Goal: Transaction & Acquisition: Purchase product/service

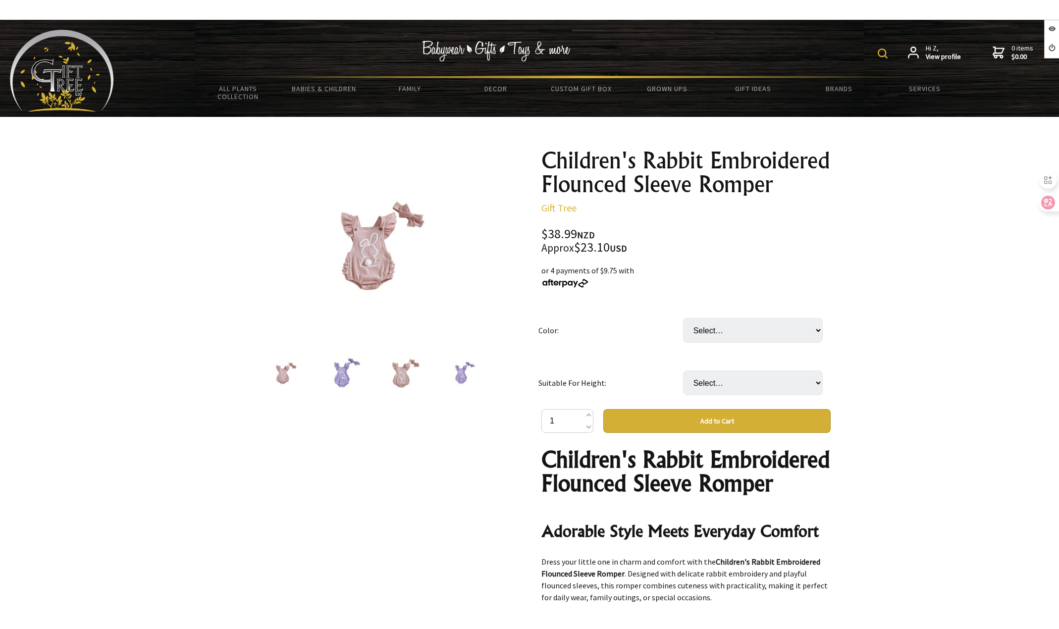
click at [728, 339] on select "Select… Pink Purple" at bounding box center [753, 330] width 140 height 25
select select "Pink"
click at [683, 318] on select "Select… Pink Purple" at bounding box center [753, 330] width 140 height 25
click at [723, 380] on select "Select… 0to3M 3to6M 6to12M 12to18M" at bounding box center [753, 383] width 140 height 25
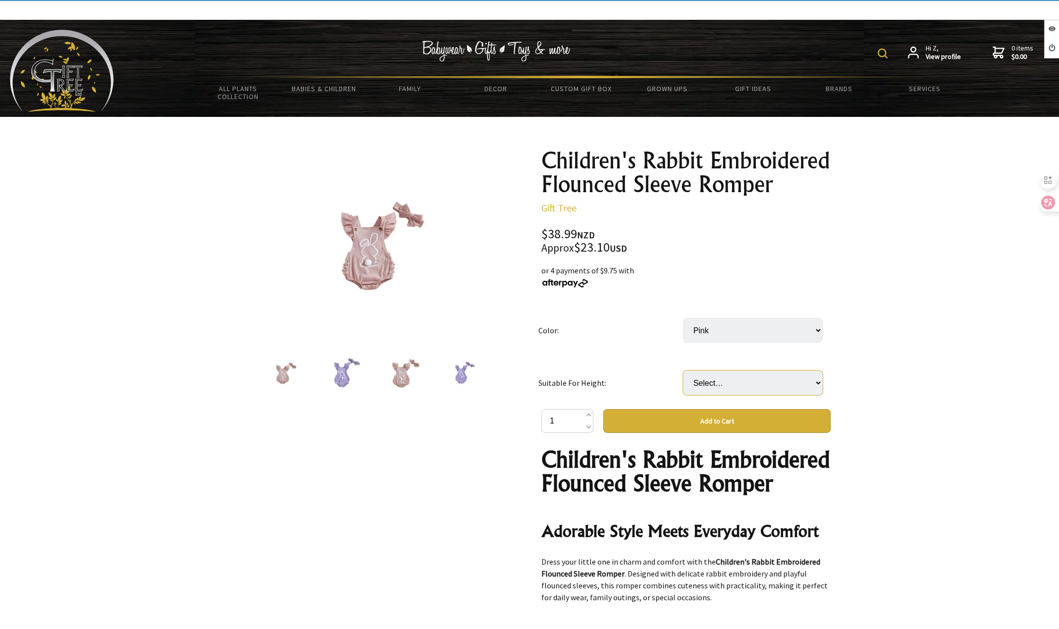
select select "3to6M"
click at [683, 371] on select "Select… 0to3M 3to6M 6to12M 12to18M" at bounding box center [753, 383] width 140 height 25
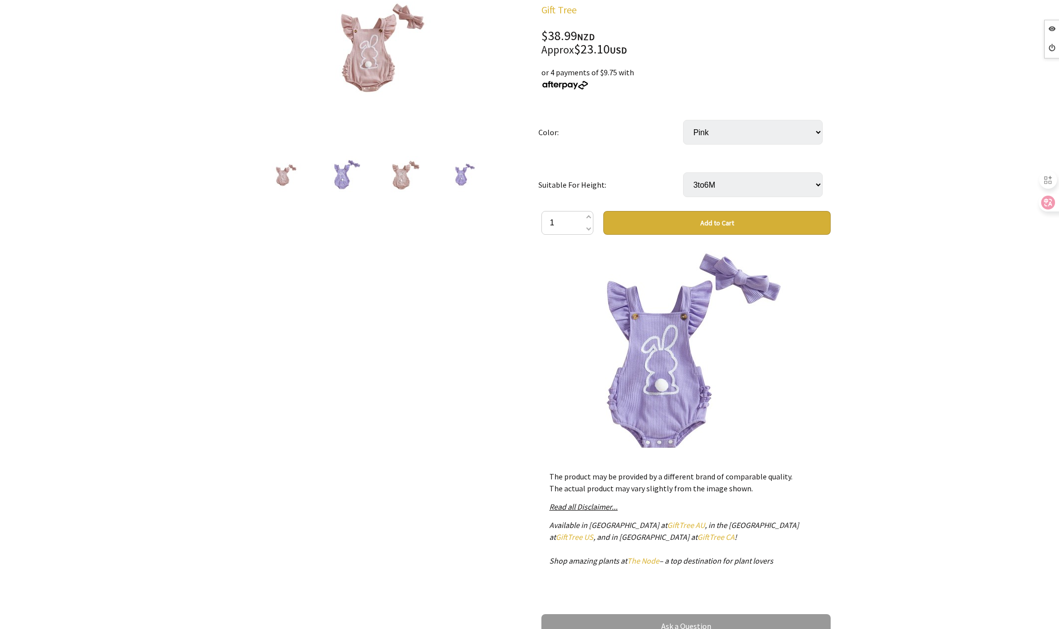
scroll to position [1437, 0]
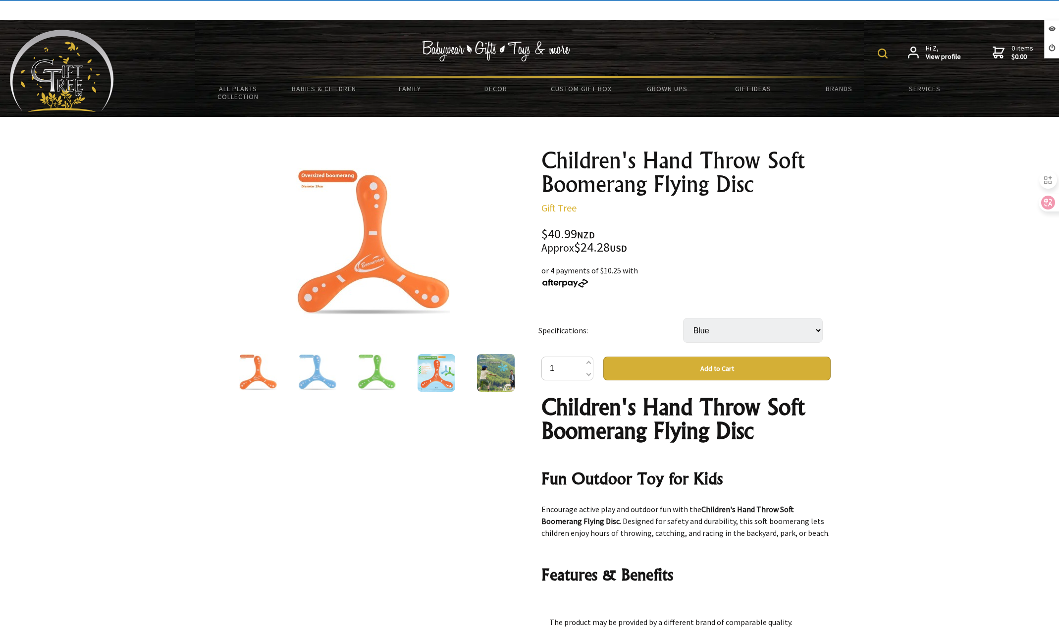
select select "Blue"
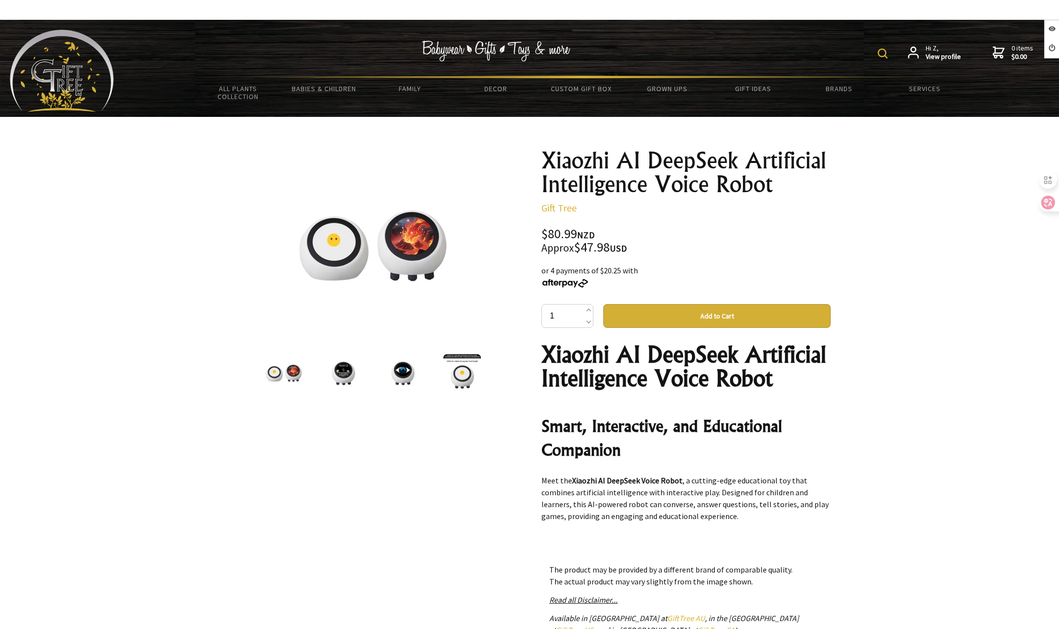
scroll to position [842, 0]
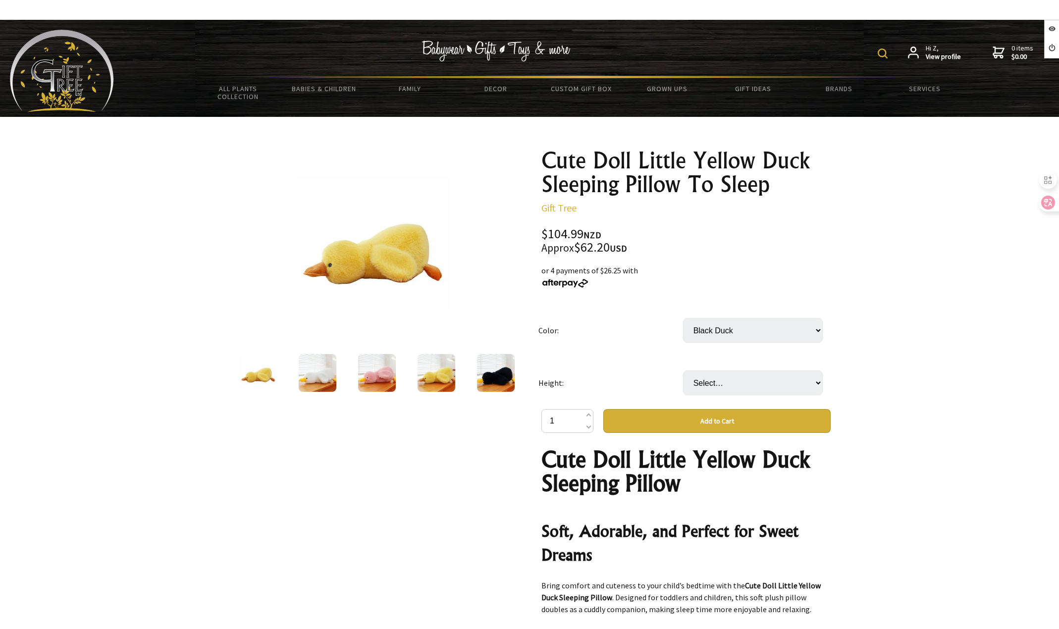
select select "Black Duck"
drag, startPoint x: 725, startPoint y: 385, endPoint x: 726, endPoint y: 392, distance: 6.5
click at [725, 385] on select "Select… 30cm 50cm 65cm 100cm" at bounding box center [753, 383] width 140 height 25
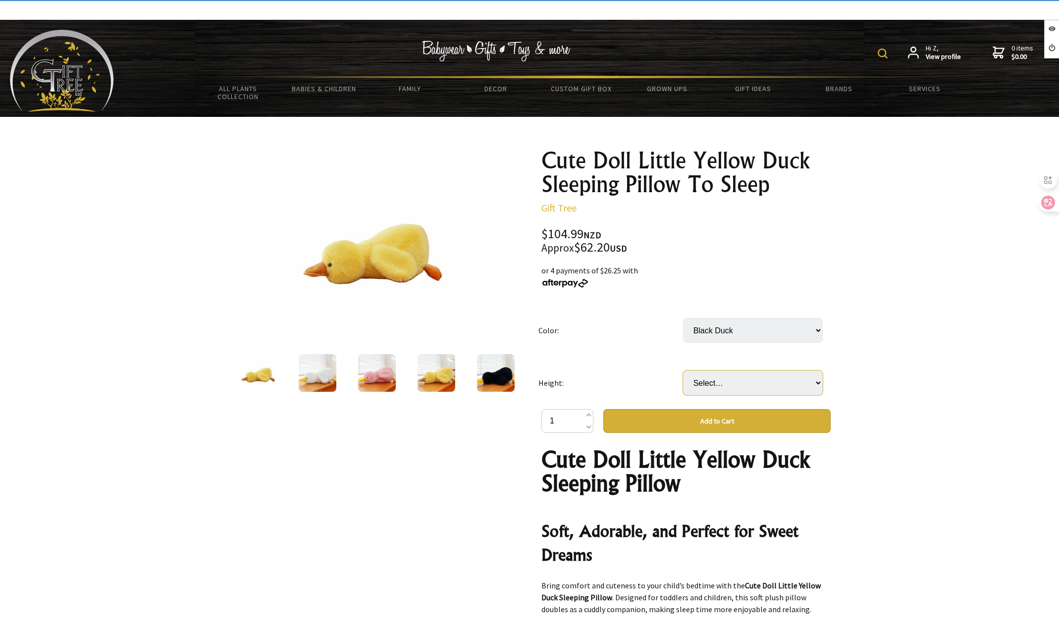
select select "50cm"
click at [683, 371] on select "Select… 30cm 50cm 65cm 100cm" at bounding box center [753, 383] width 140 height 25
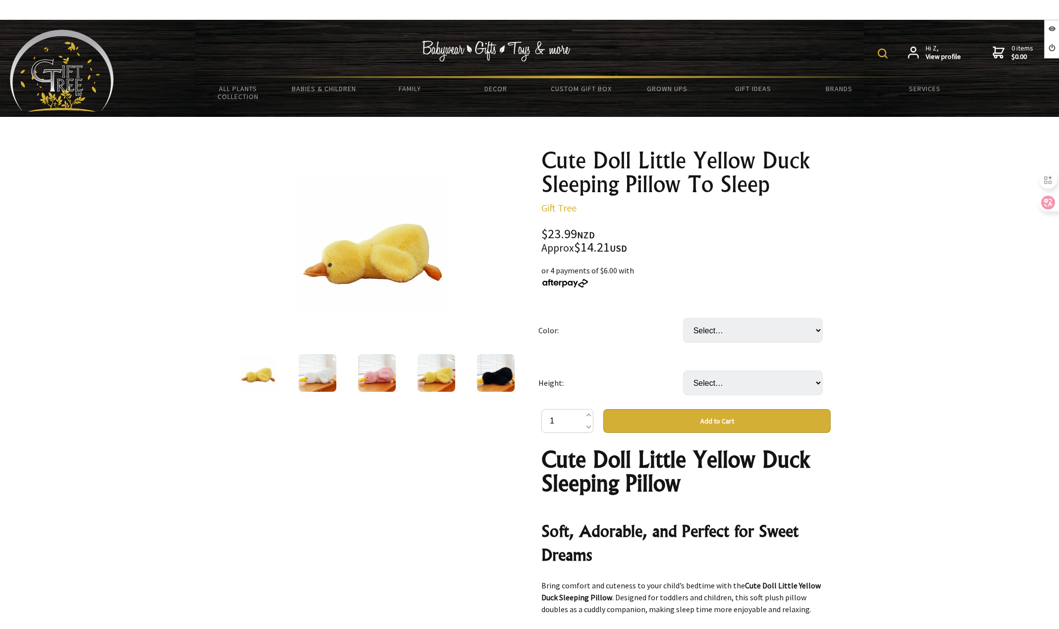
select select "50cm"
click at [683, 371] on select "Select… 30cm 50cm (+ $13.00) 65cm (+ $28.00) 100cm (+ $81.00)" at bounding box center [753, 383] width 140 height 25
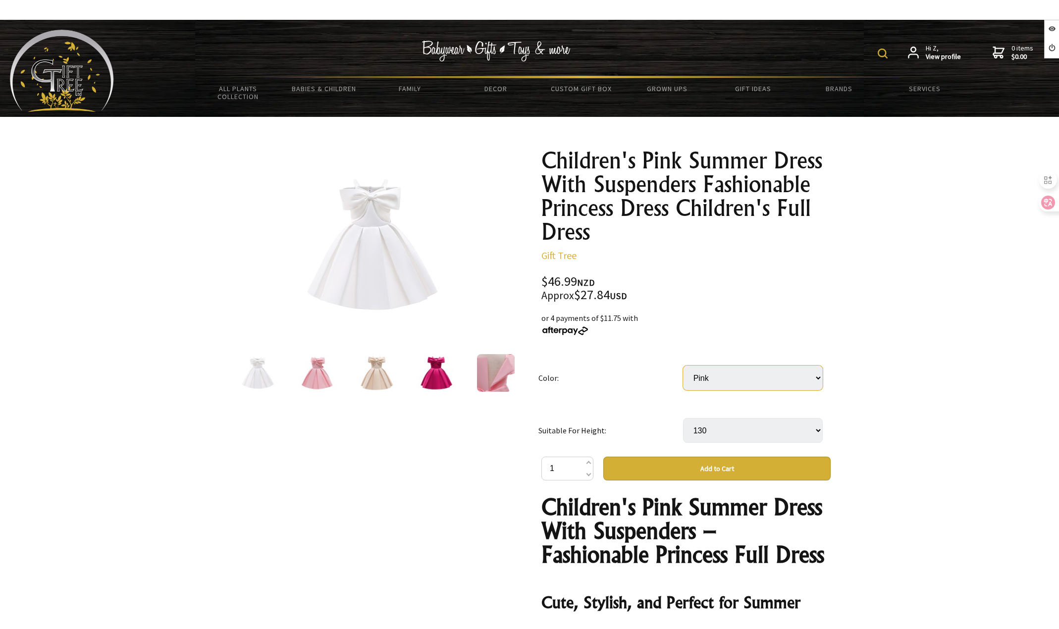
click at [778, 372] on select "Select… Champagne Pink Red Rose White" at bounding box center [753, 378] width 140 height 25
select select "Champagne"
click at [683, 366] on select "Select… Champagne Pink Red Rose White" at bounding box center [753, 378] width 140 height 25
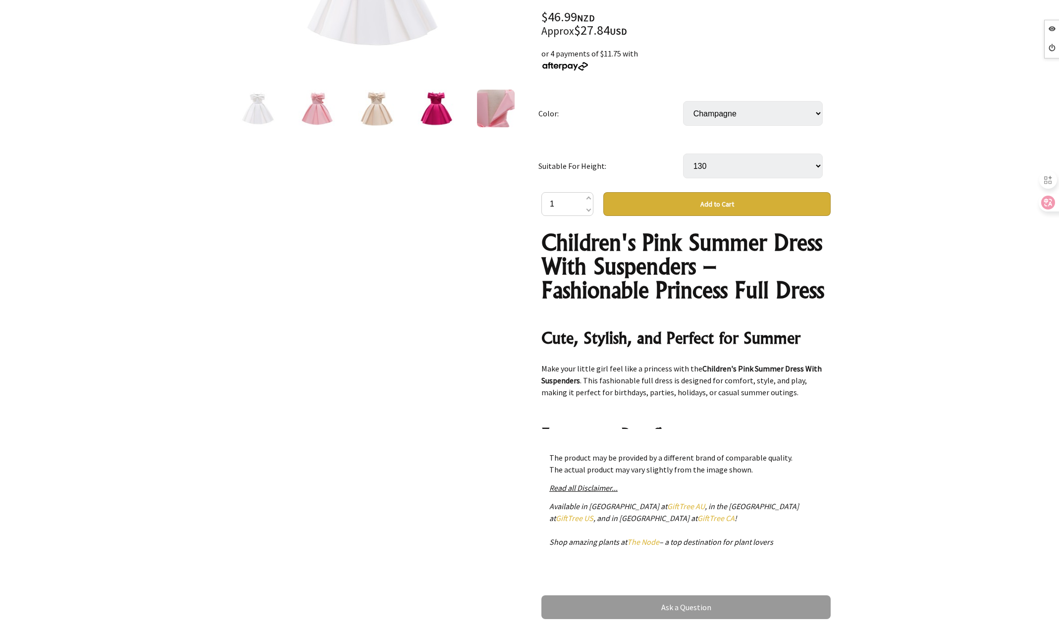
scroll to position [347, 0]
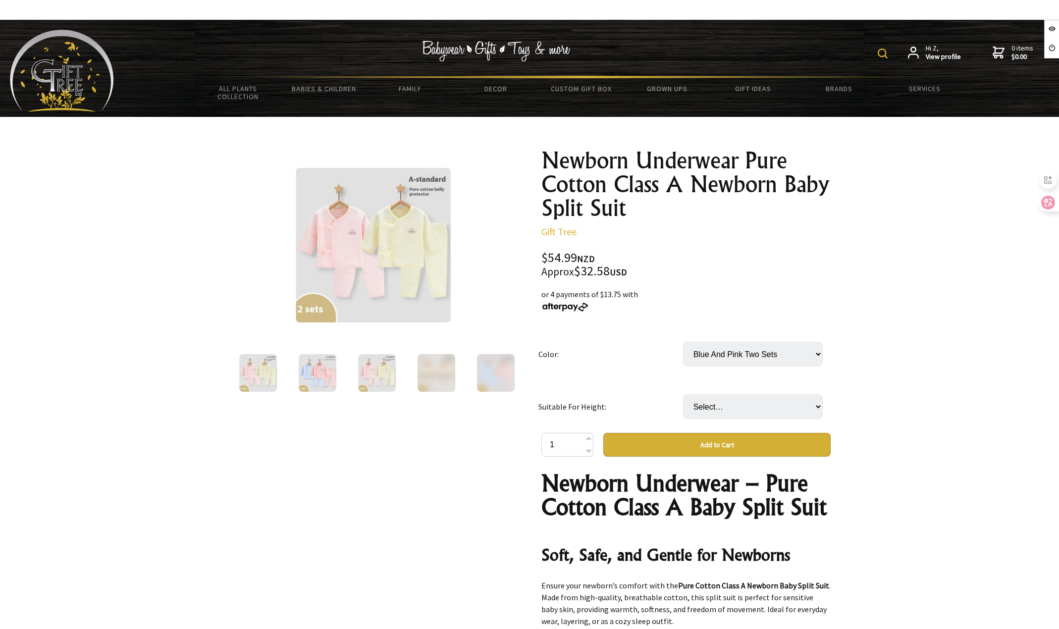
select select "Blue And Pink Two Sets"
drag, startPoint x: 729, startPoint y: 403, endPoint x: 731, endPoint y: 409, distance: 6.3
click at [729, 404] on select "Select… 52cm 59cm 66cm" at bounding box center [753, 406] width 140 height 25
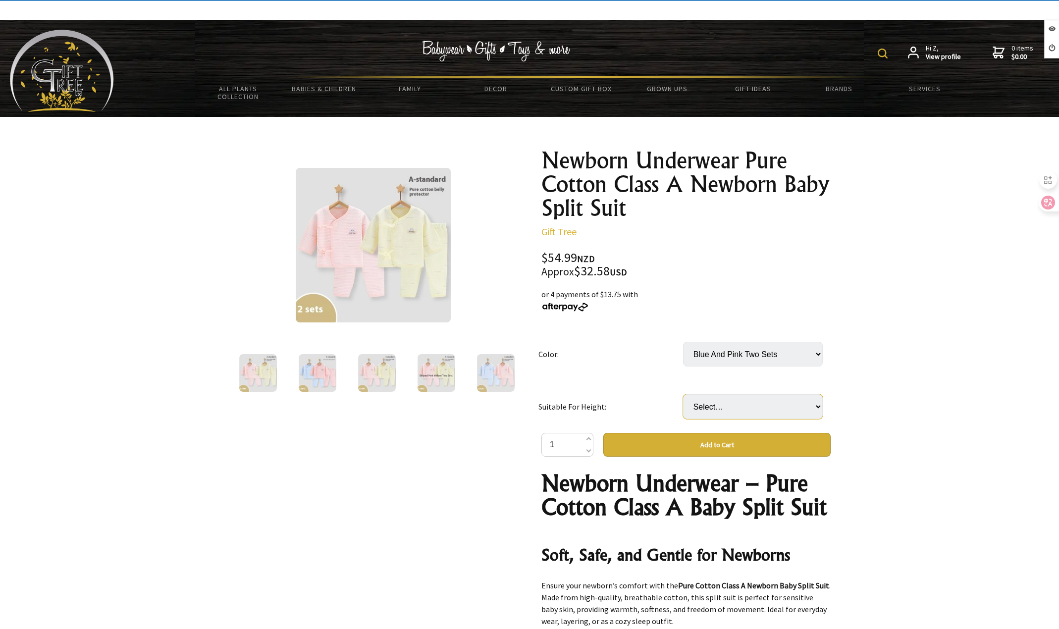
select select "66cm"
click at [683, 394] on select "Select… 52cm 59cm 66cm" at bounding box center [753, 406] width 140 height 25
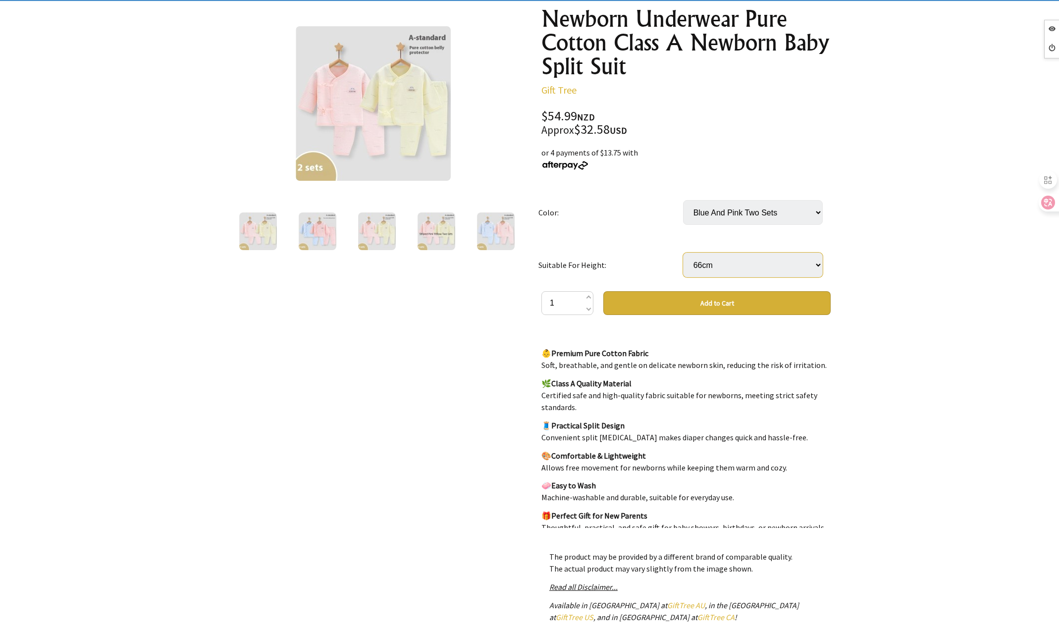
scroll to position [149, 0]
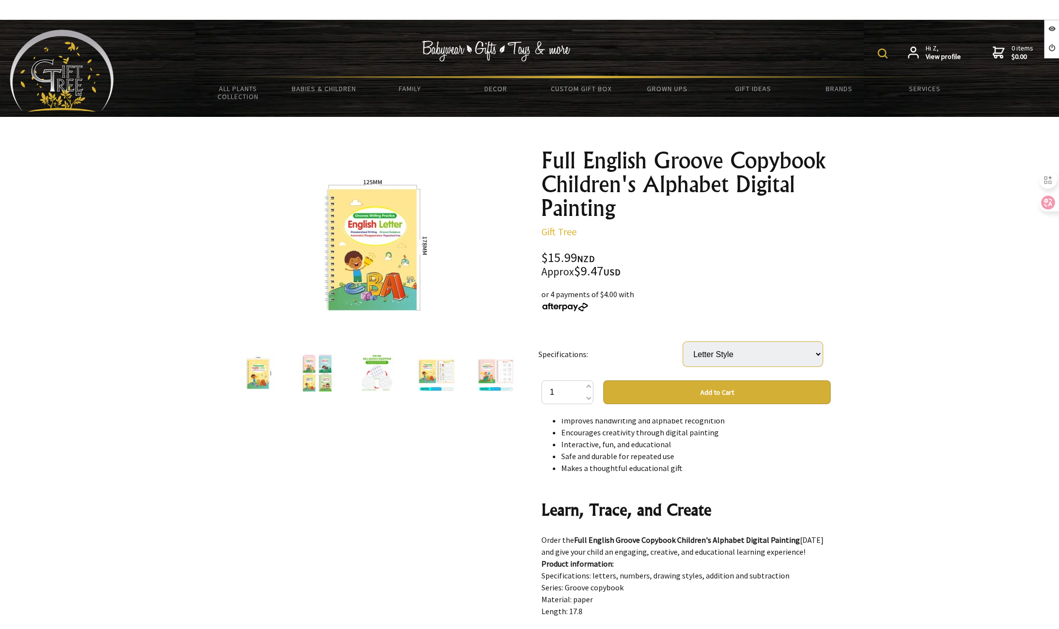
scroll to position [694, 0]
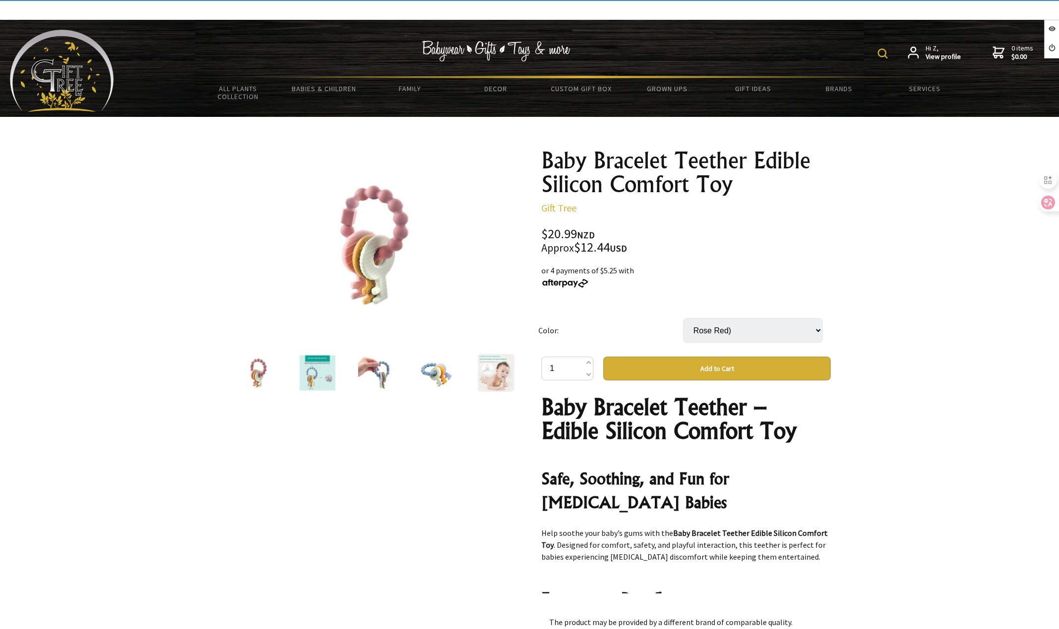
select select "Rose Red)"
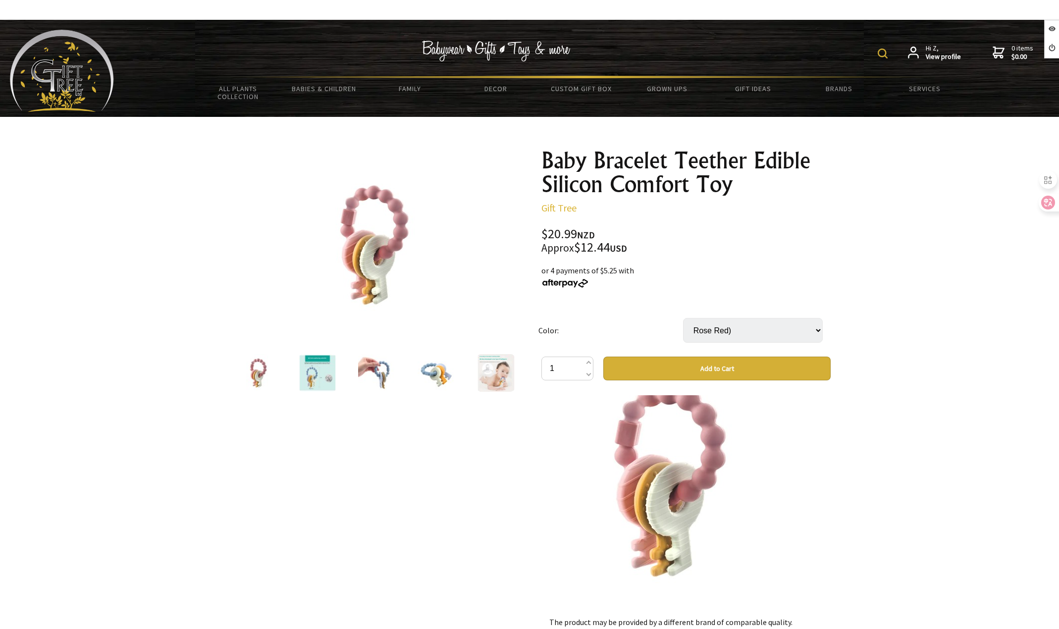
scroll to position [1582, 0]
